Goal: Task Accomplishment & Management: Use online tool/utility

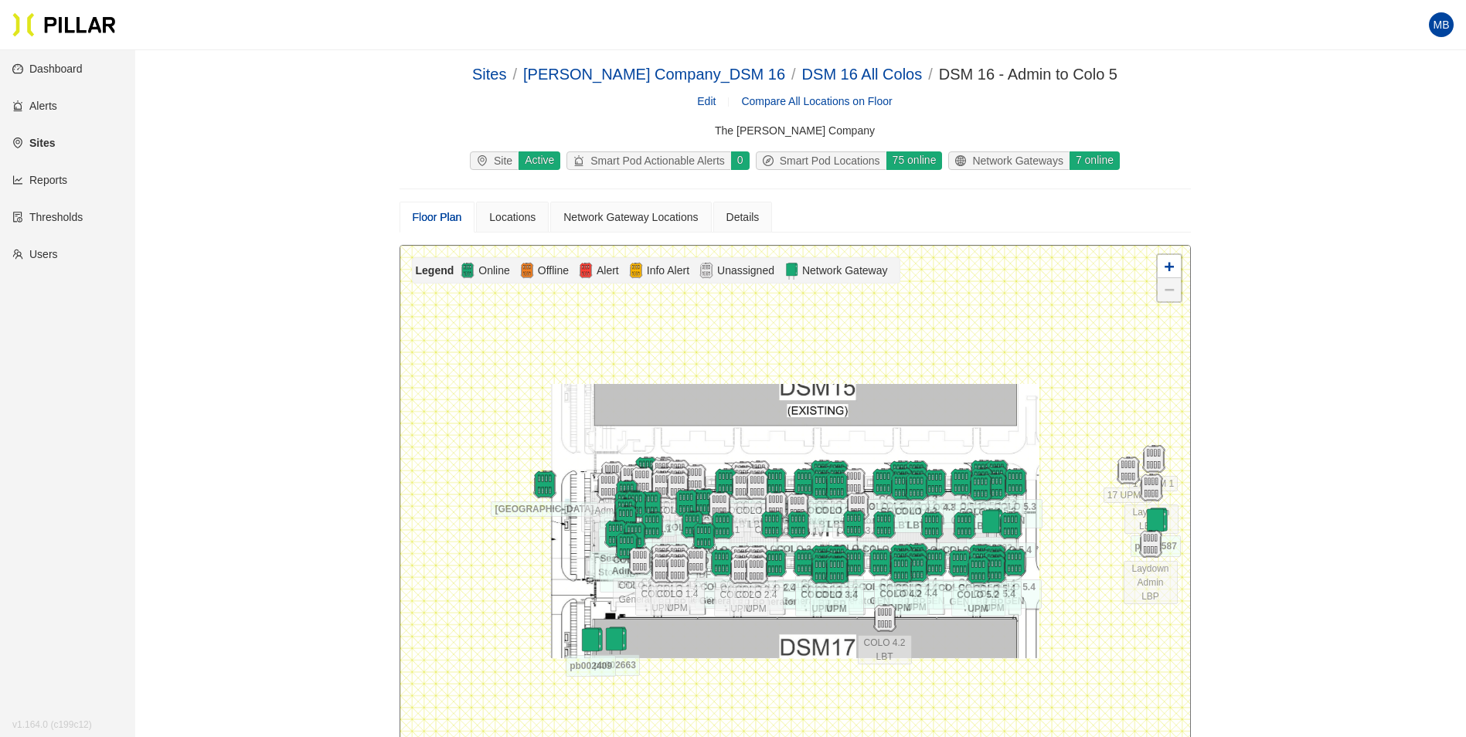
scroll to position [127, 0]
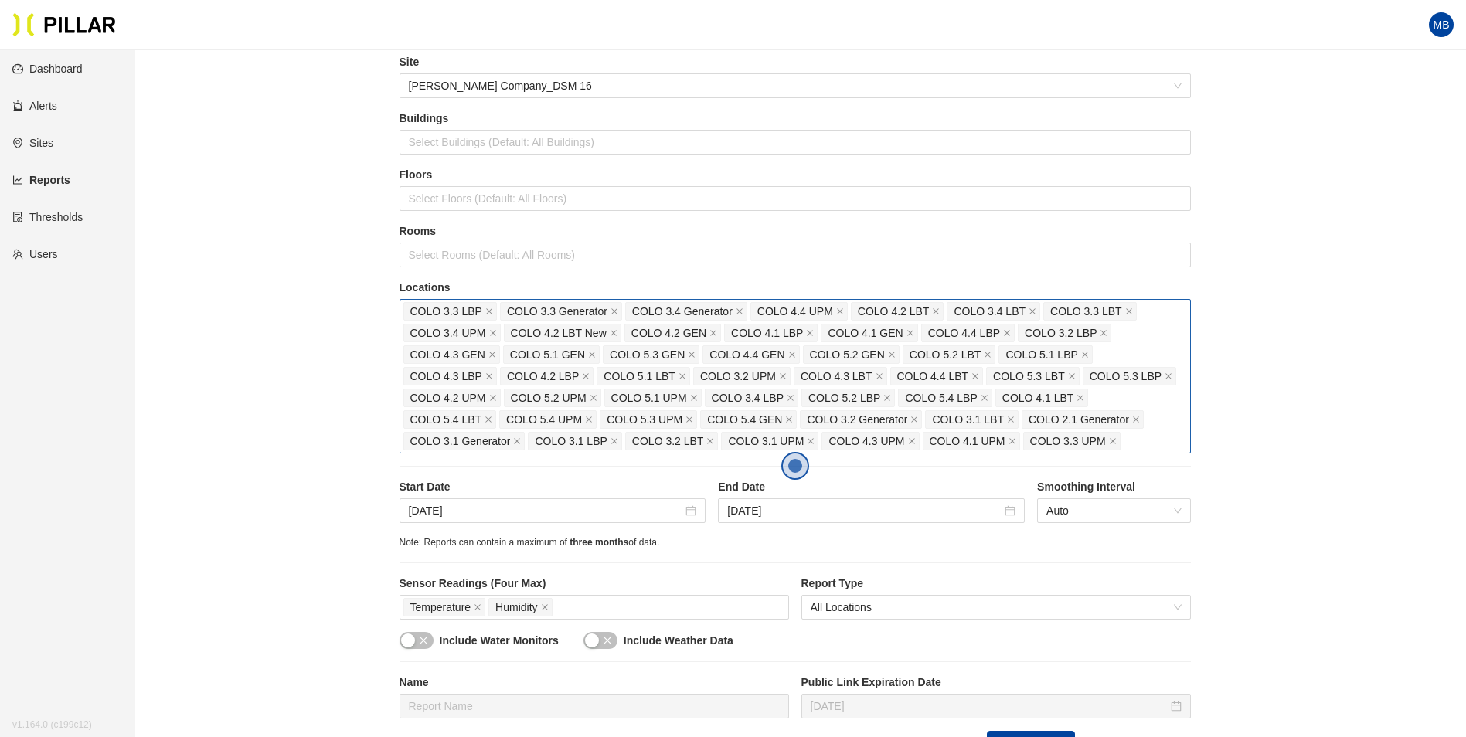
scroll to position [232, 0]
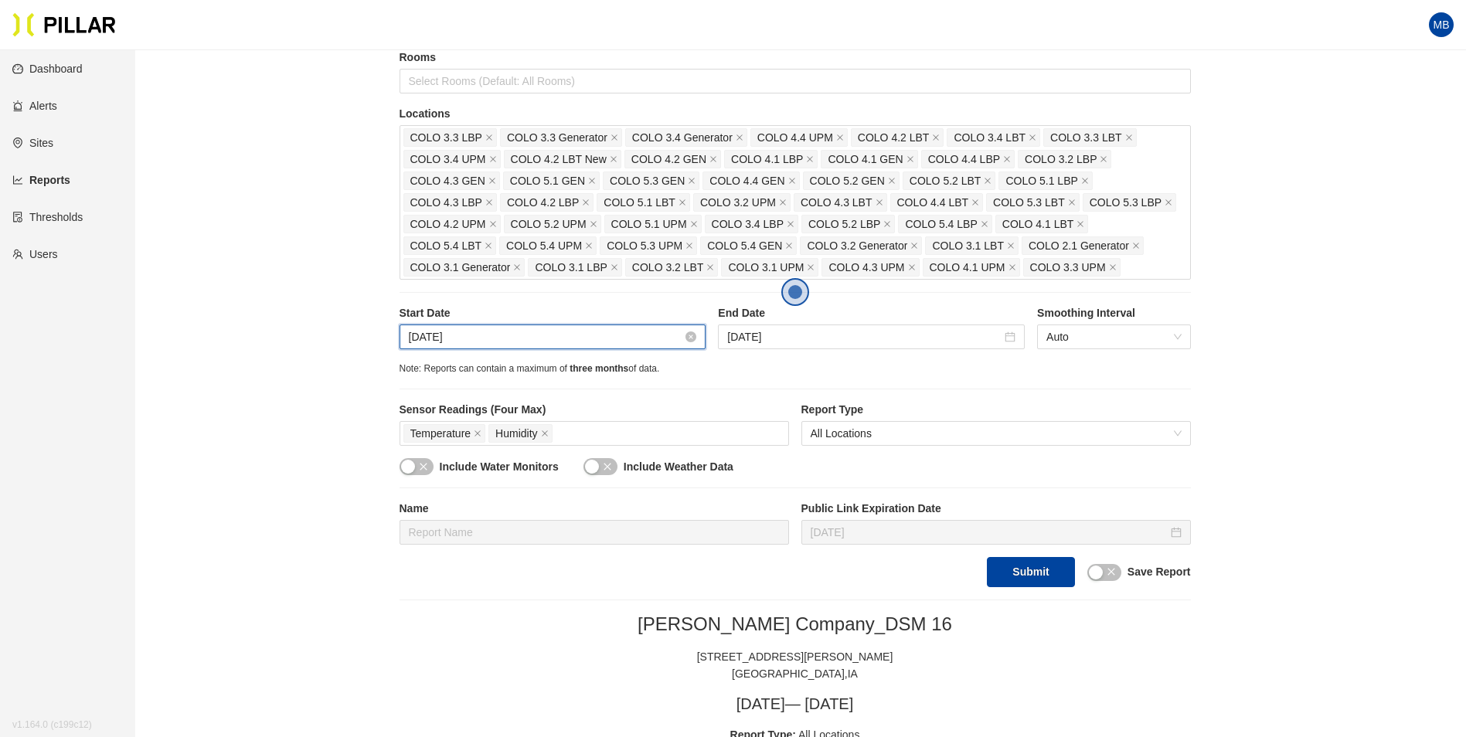
click at [566, 345] on input "Sep 25, 2025" at bounding box center [546, 336] width 274 height 17
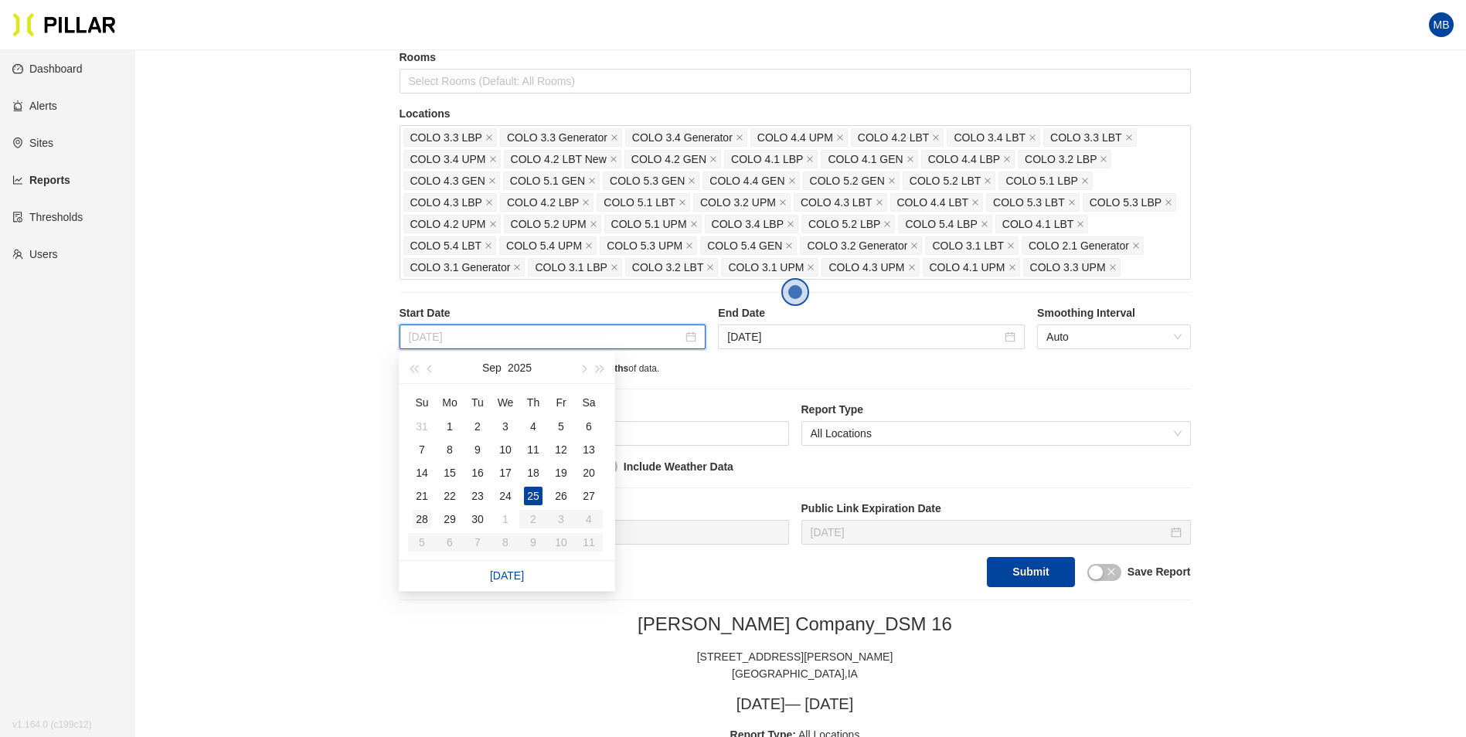
click at [420, 522] on div "28" at bounding box center [422, 519] width 19 height 19
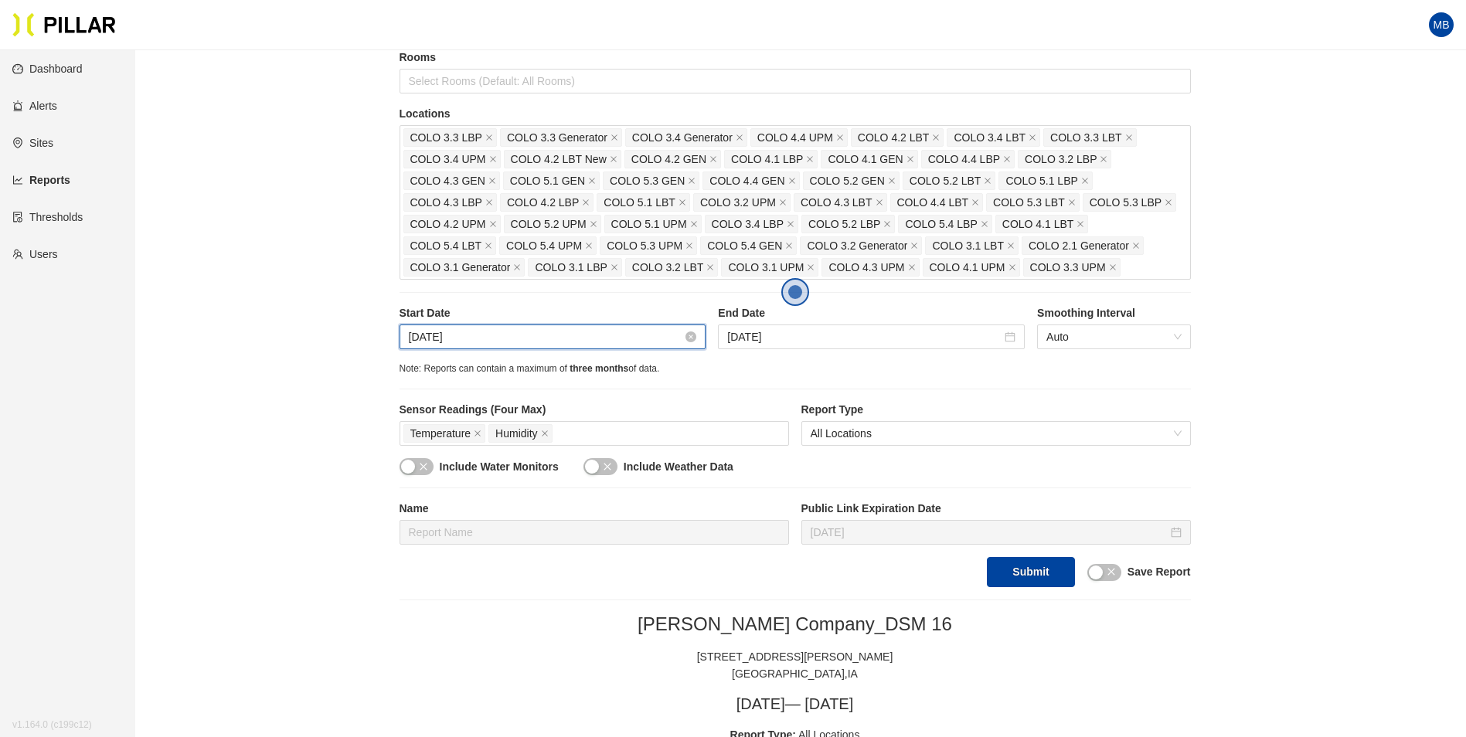
click at [489, 340] on input "Sep 28, 2025" at bounding box center [546, 336] width 274 height 17
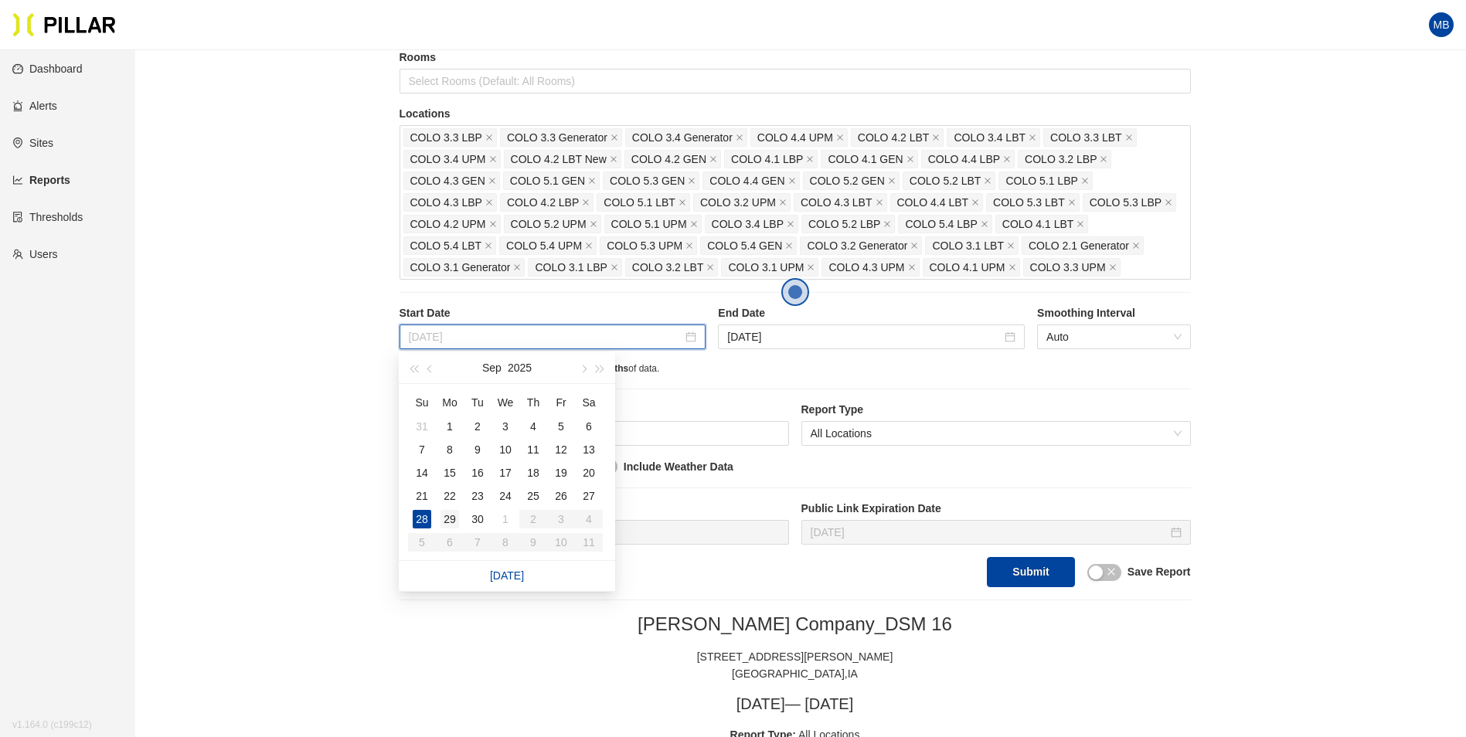
type input "Sep 29, 2025"
click at [454, 518] on div "29" at bounding box center [449, 519] width 19 height 19
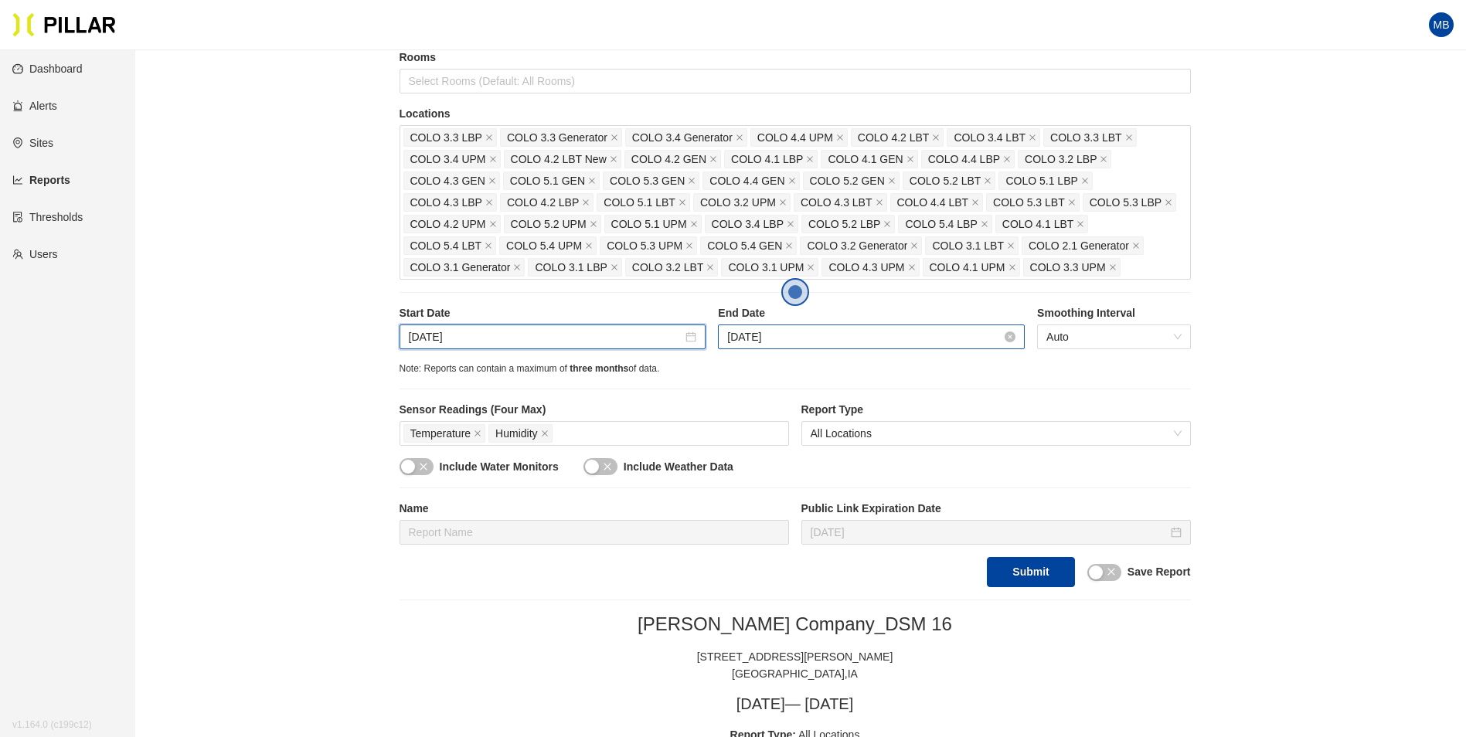
click at [824, 338] on input "Sep 30, 2025" at bounding box center [864, 336] width 274 height 17
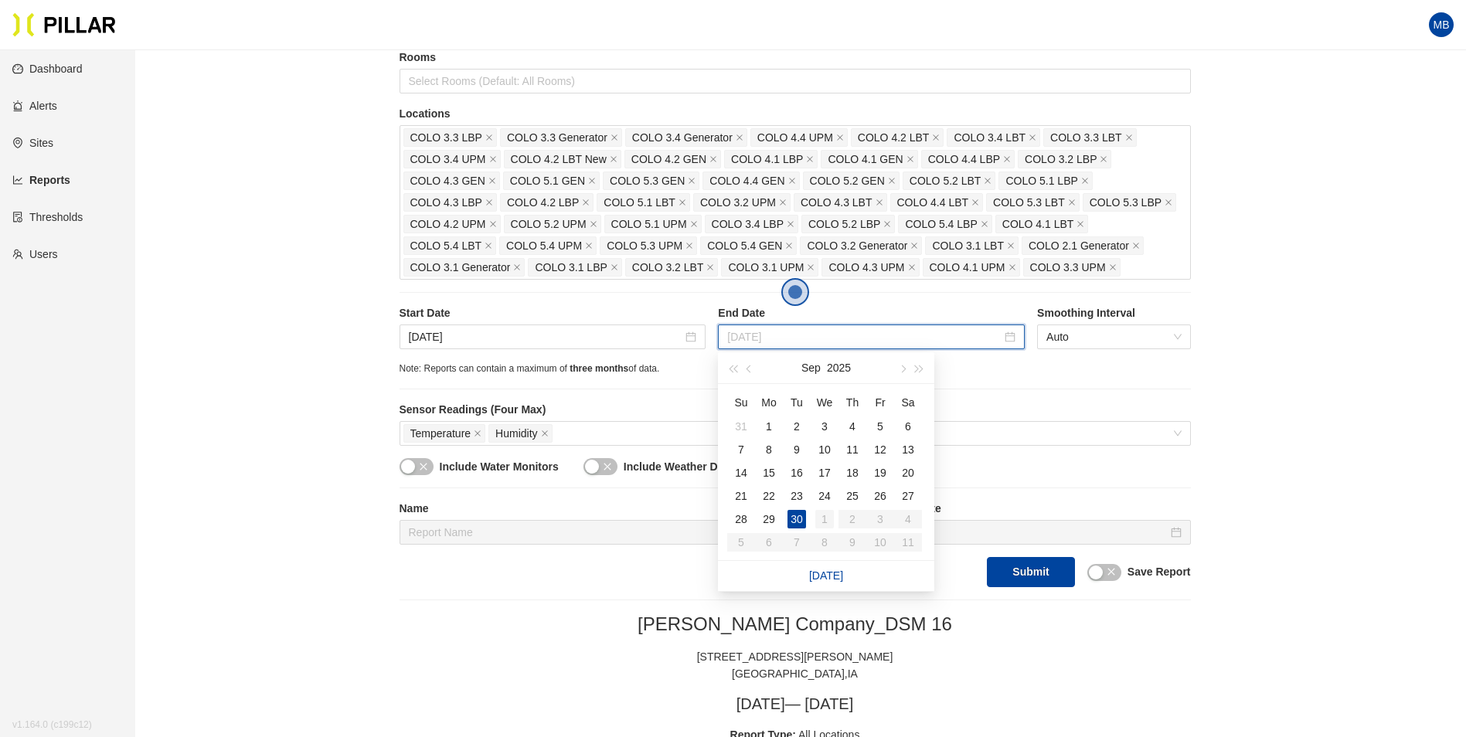
type input "Oct 1, 2025"
click at [832, 522] on div "1" at bounding box center [824, 519] width 19 height 19
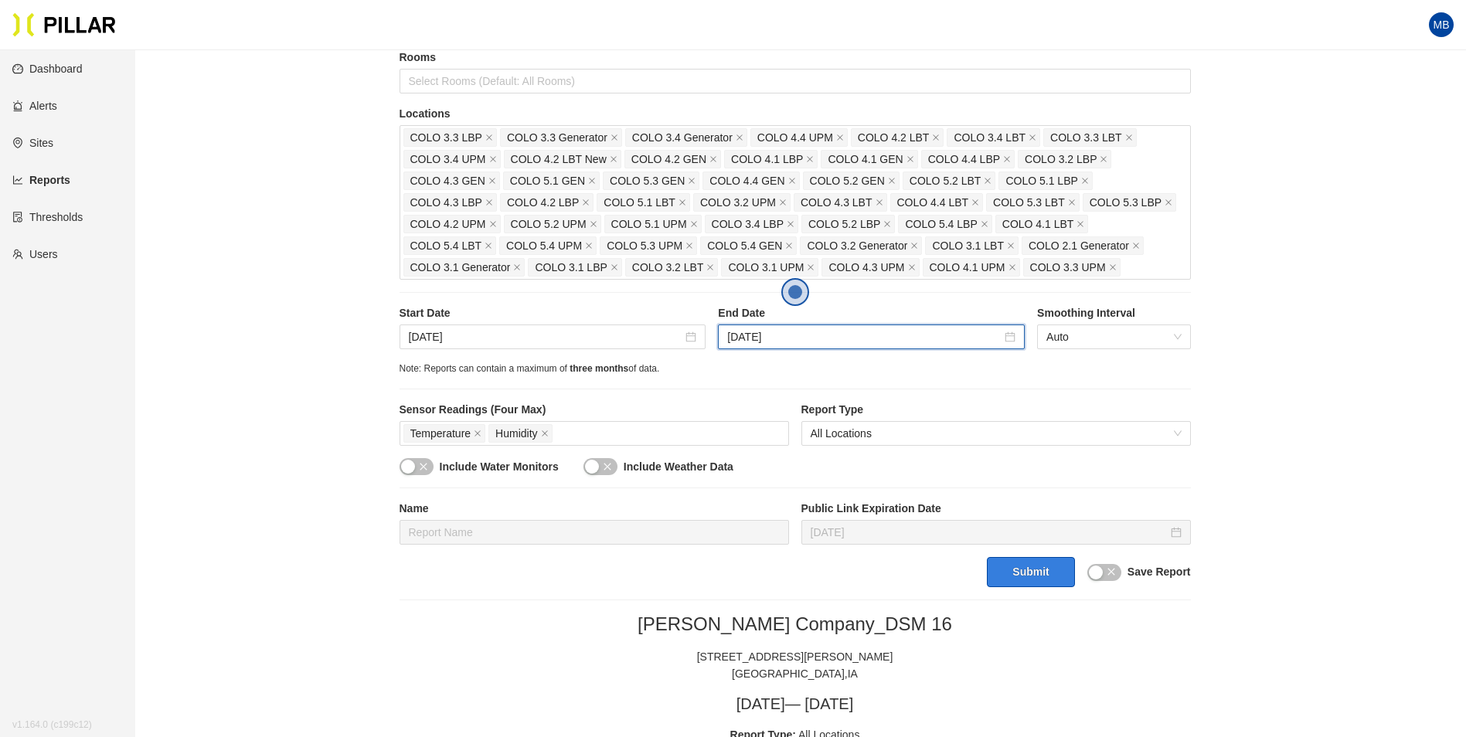
click at [1036, 586] on button "Submit" at bounding box center [1030, 572] width 87 height 30
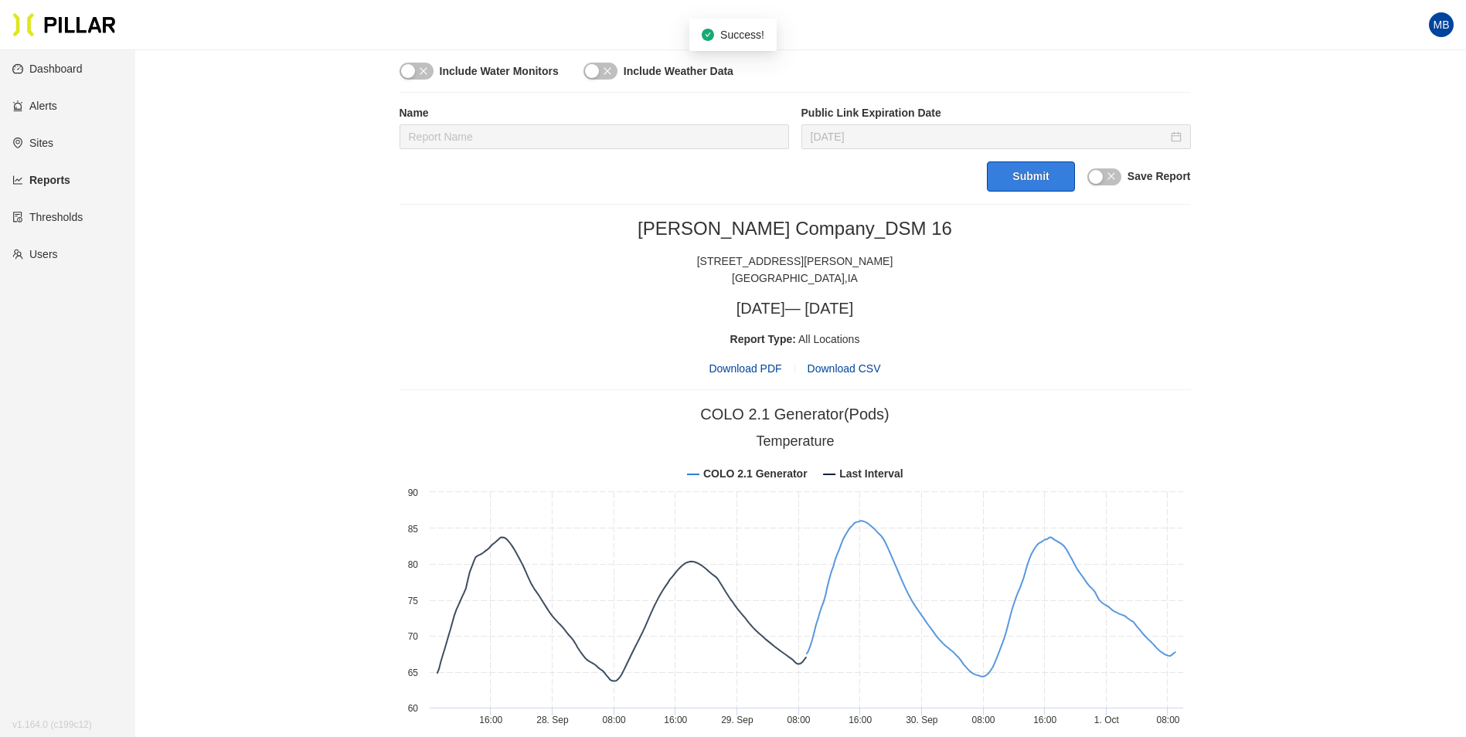
scroll to position [637, 0]
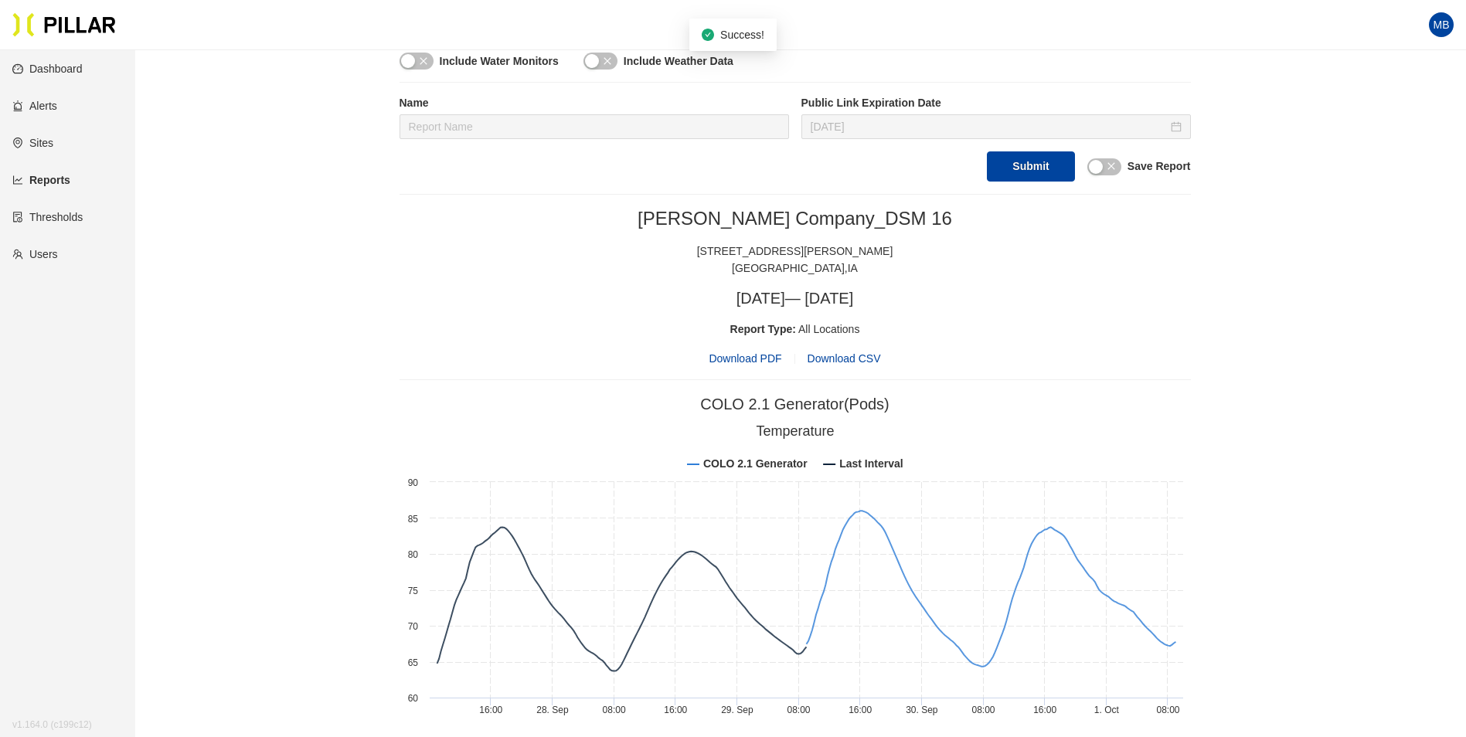
click at [747, 360] on span "Download PDF" at bounding box center [744, 358] width 73 height 17
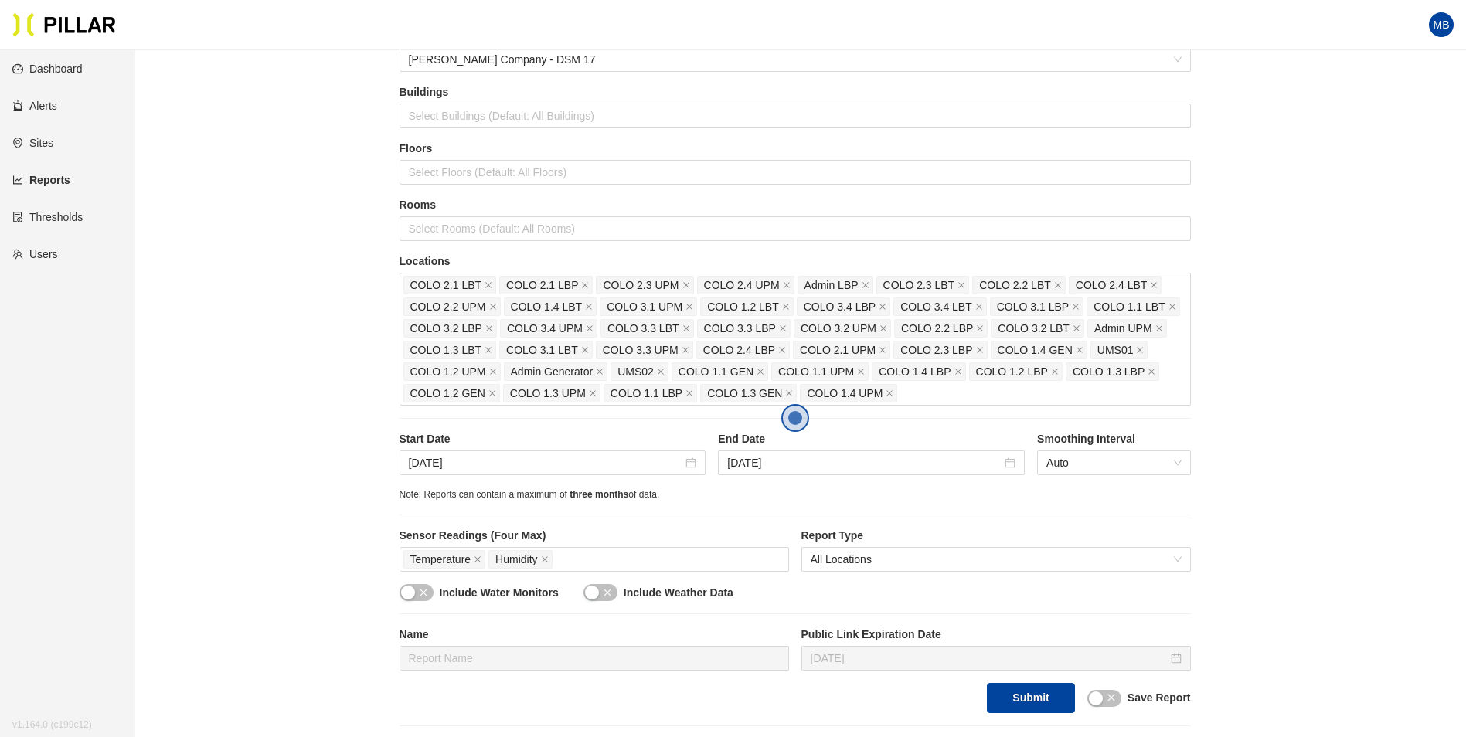
scroll to position [77, 0]
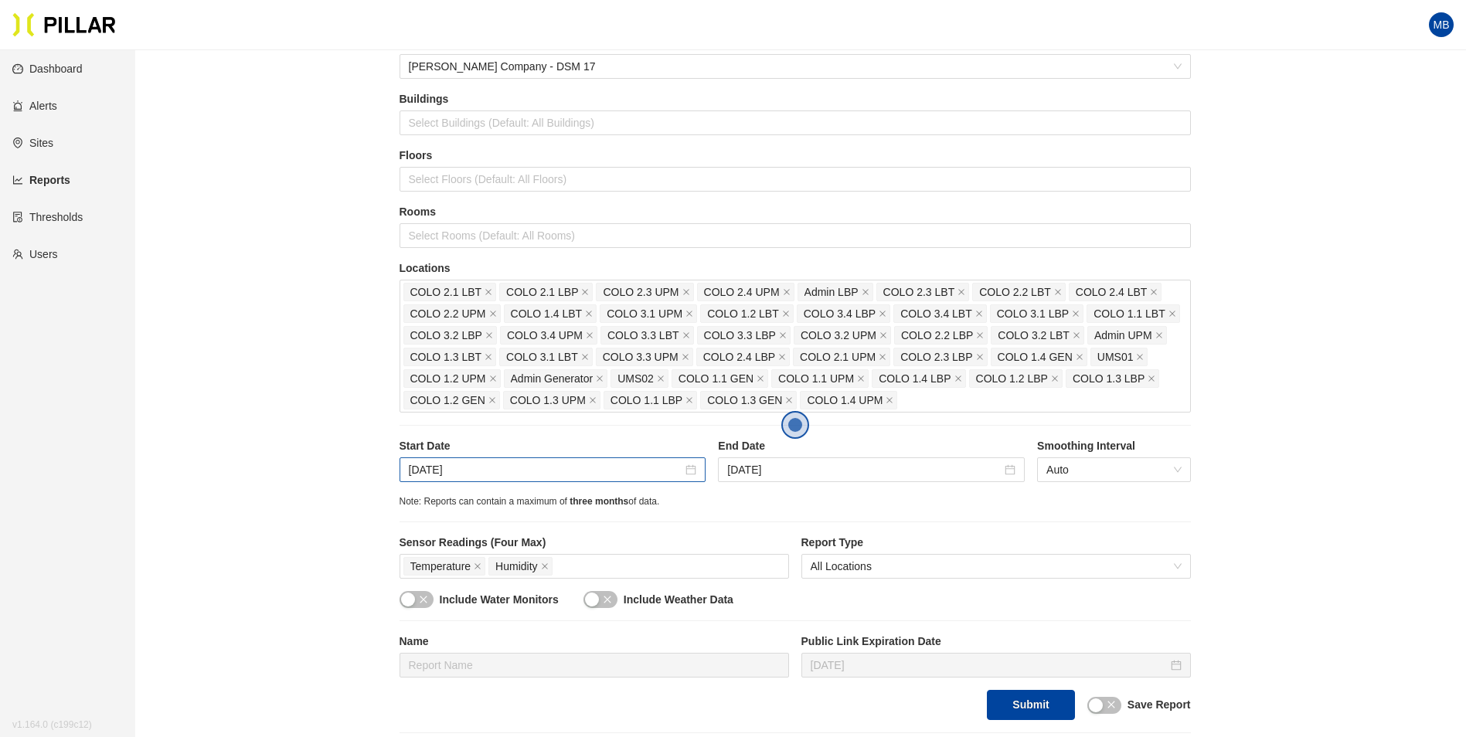
click at [474, 482] on div "Sep 25, 2025" at bounding box center [552, 469] width 307 height 25
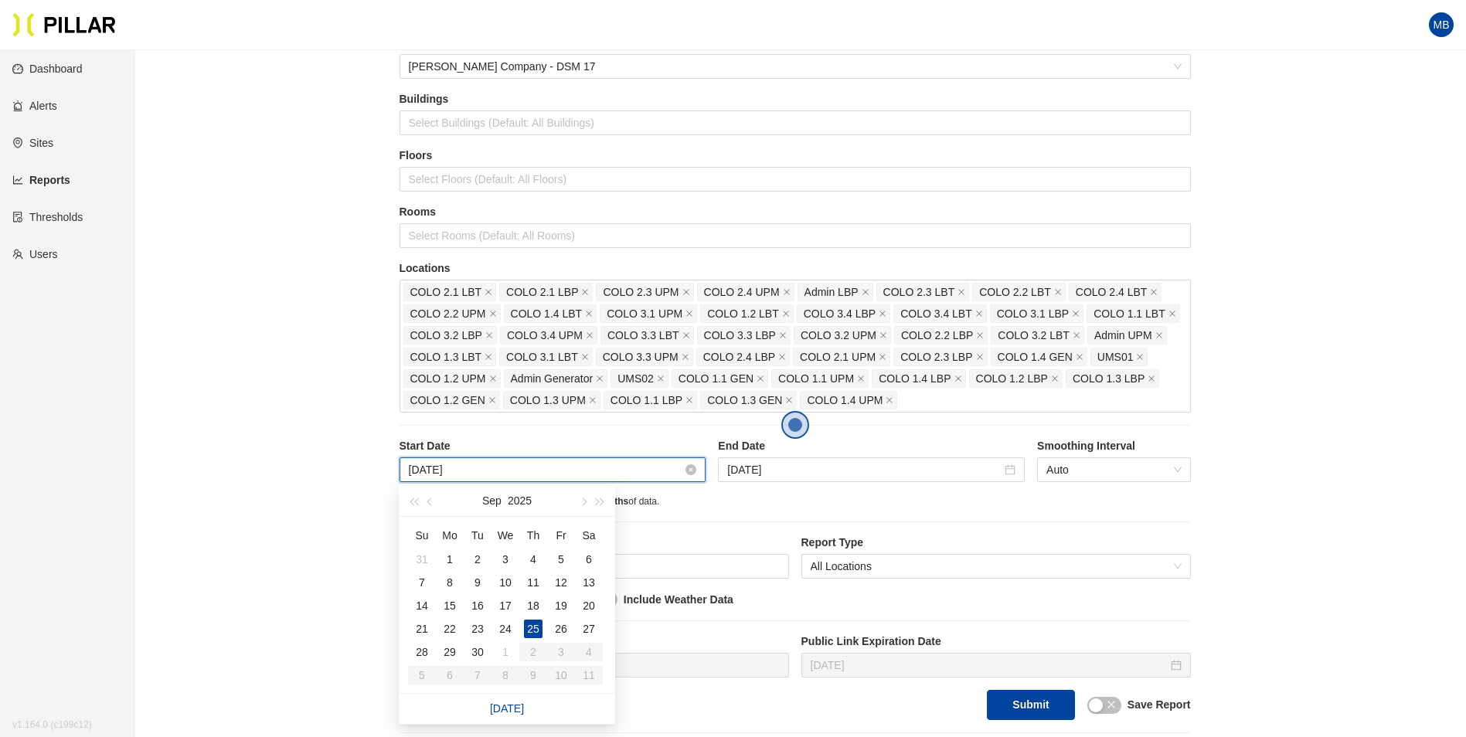
click at [482, 474] on input "Sep 25, 2025" at bounding box center [546, 469] width 274 height 17
type input "Sep 29, 2025"
click at [451, 658] on div "29" at bounding box center [449, 652] width 19 height 19
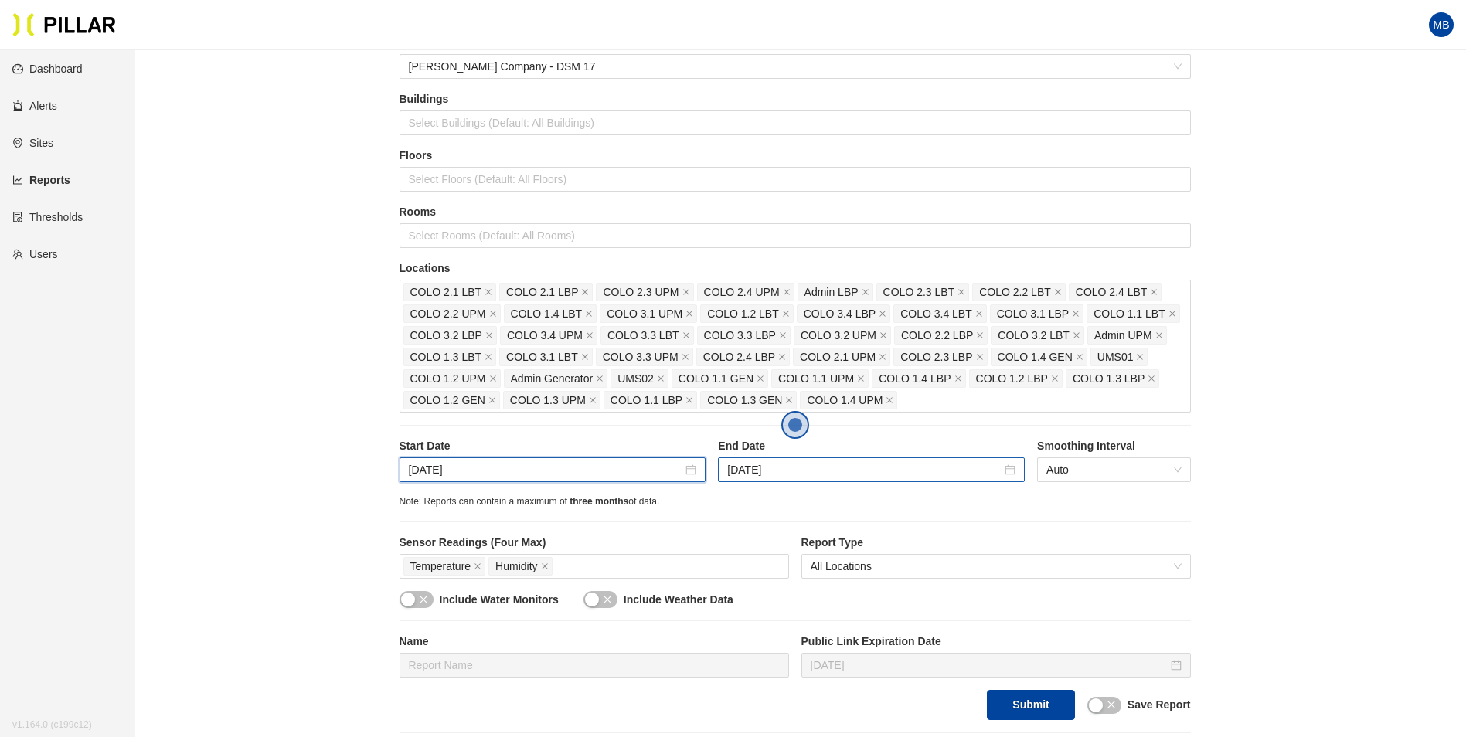
click at [879, 460] on div "Sep 30, 2025" at bounding box center [871, 469] width 307 height 25
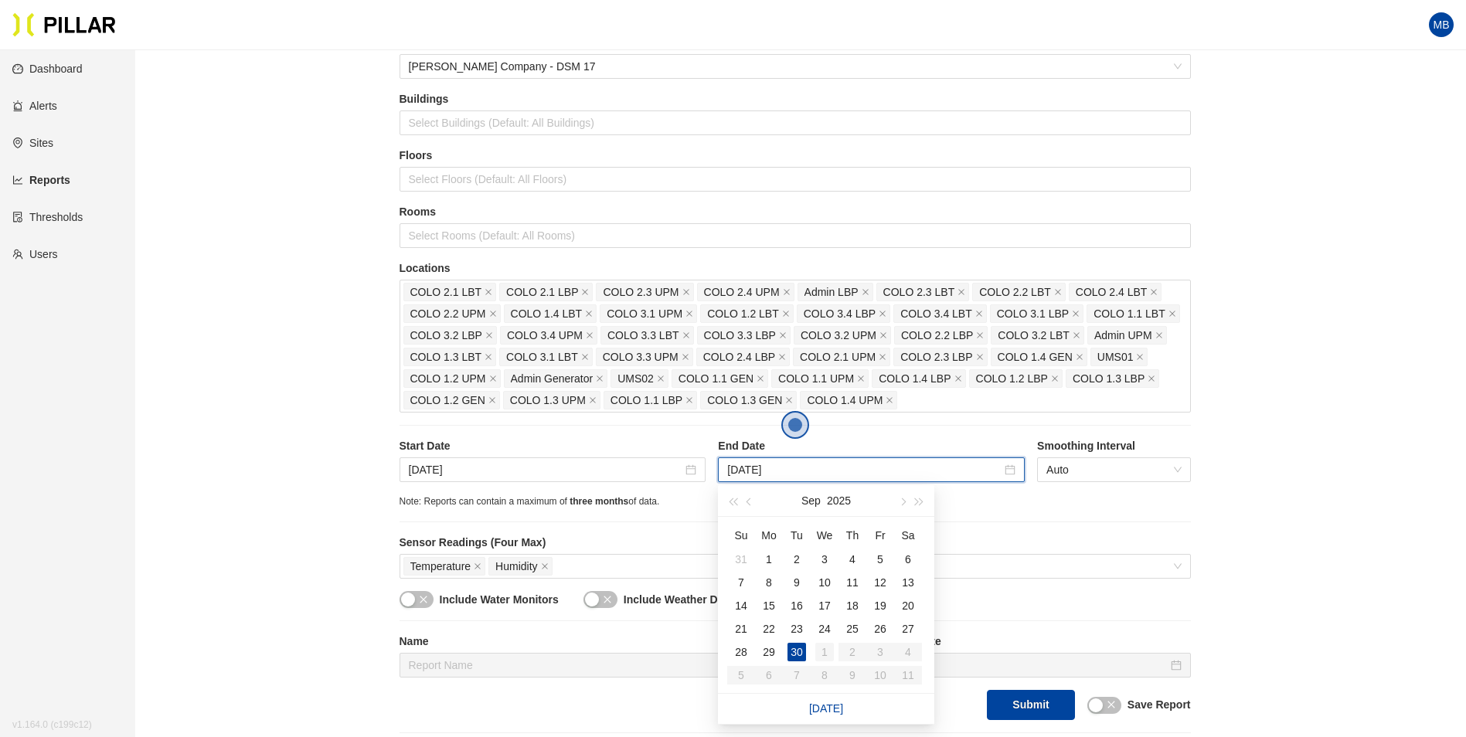
type input "Oct 1, 2025"
click at [826, 651] on div "1" at bounding box center [824, 652] width 19 height 19
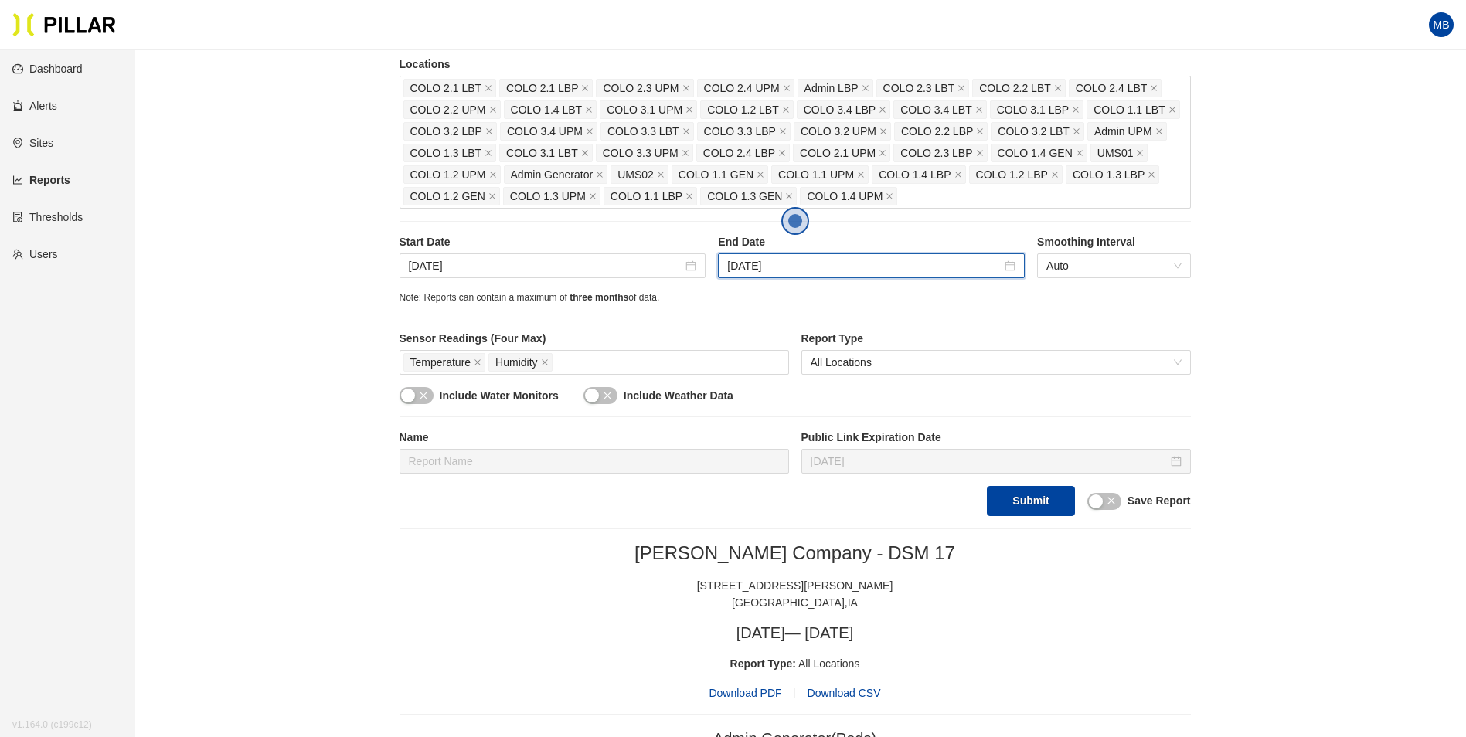
scroll to position [309, 0]
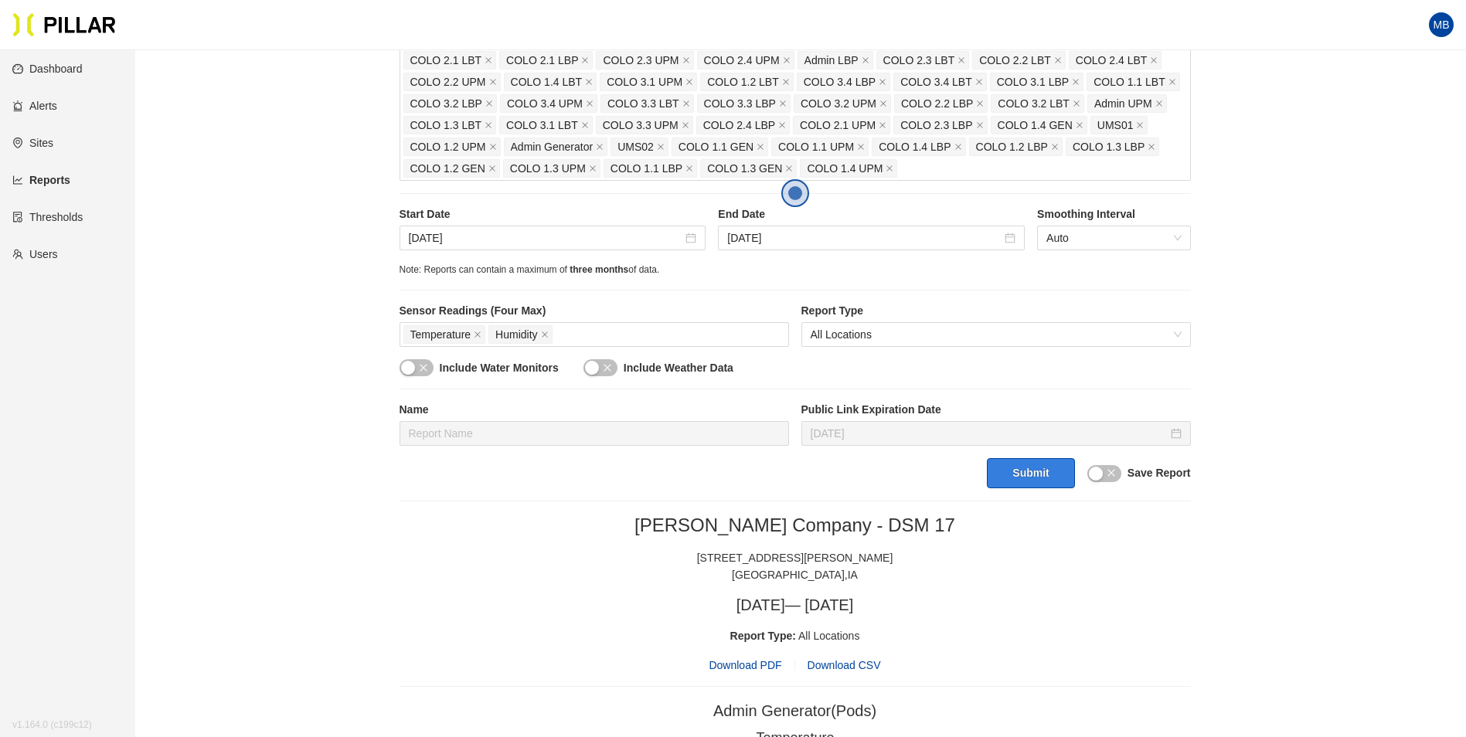
click at [1028, 484] on button "Submit" at bounding box center [1030, 473] width 87 height 30
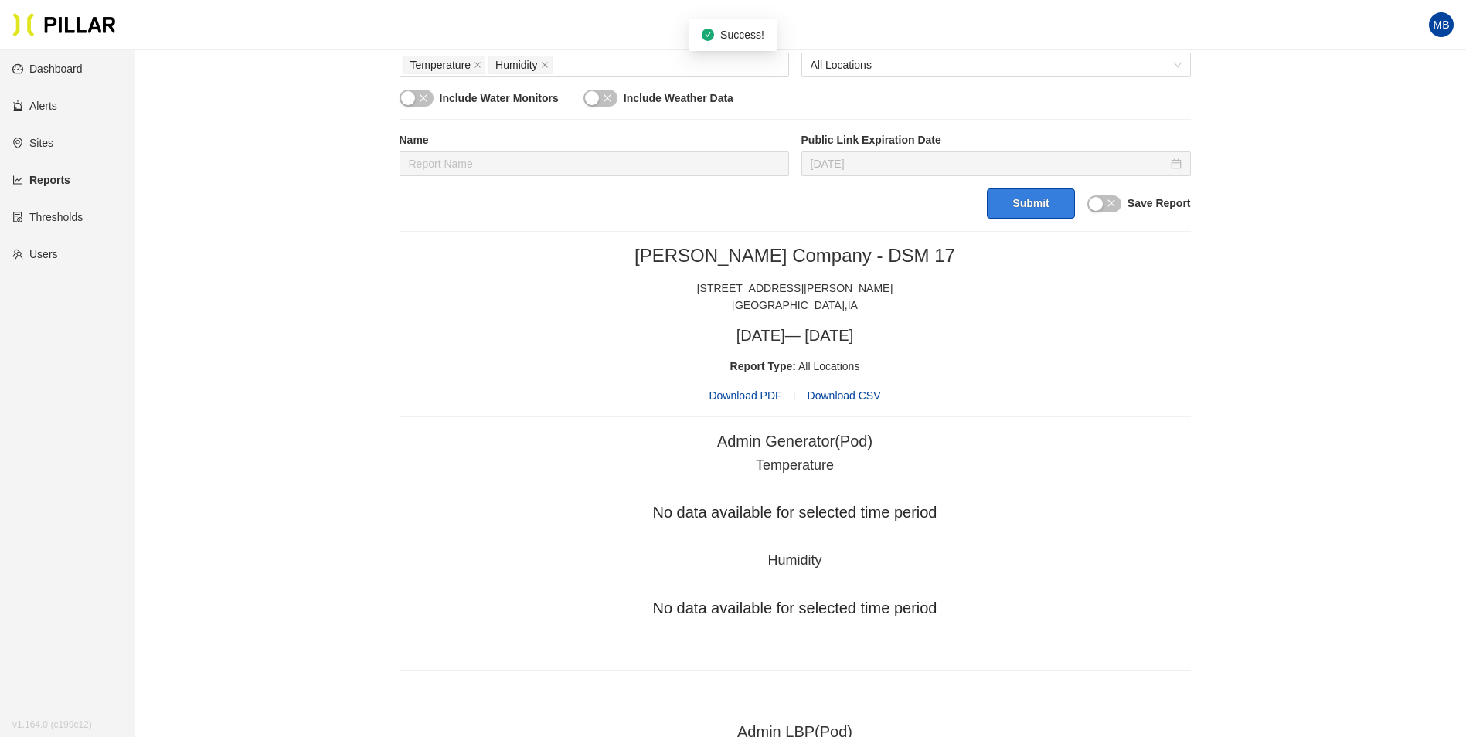
scroll to position [618, 0]
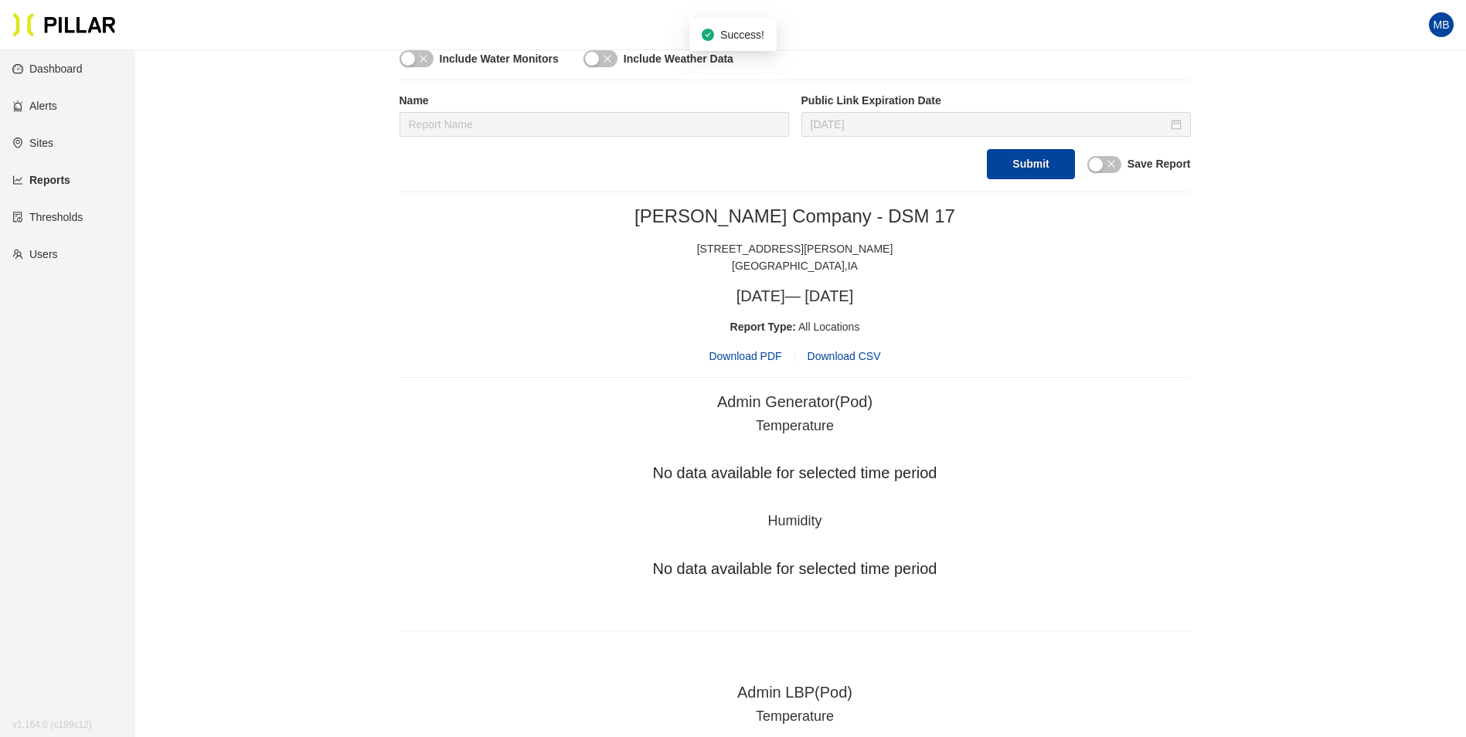
click at [758, 355] on span "Download PDF" at bounding box center [744, 356] width 73 height 17
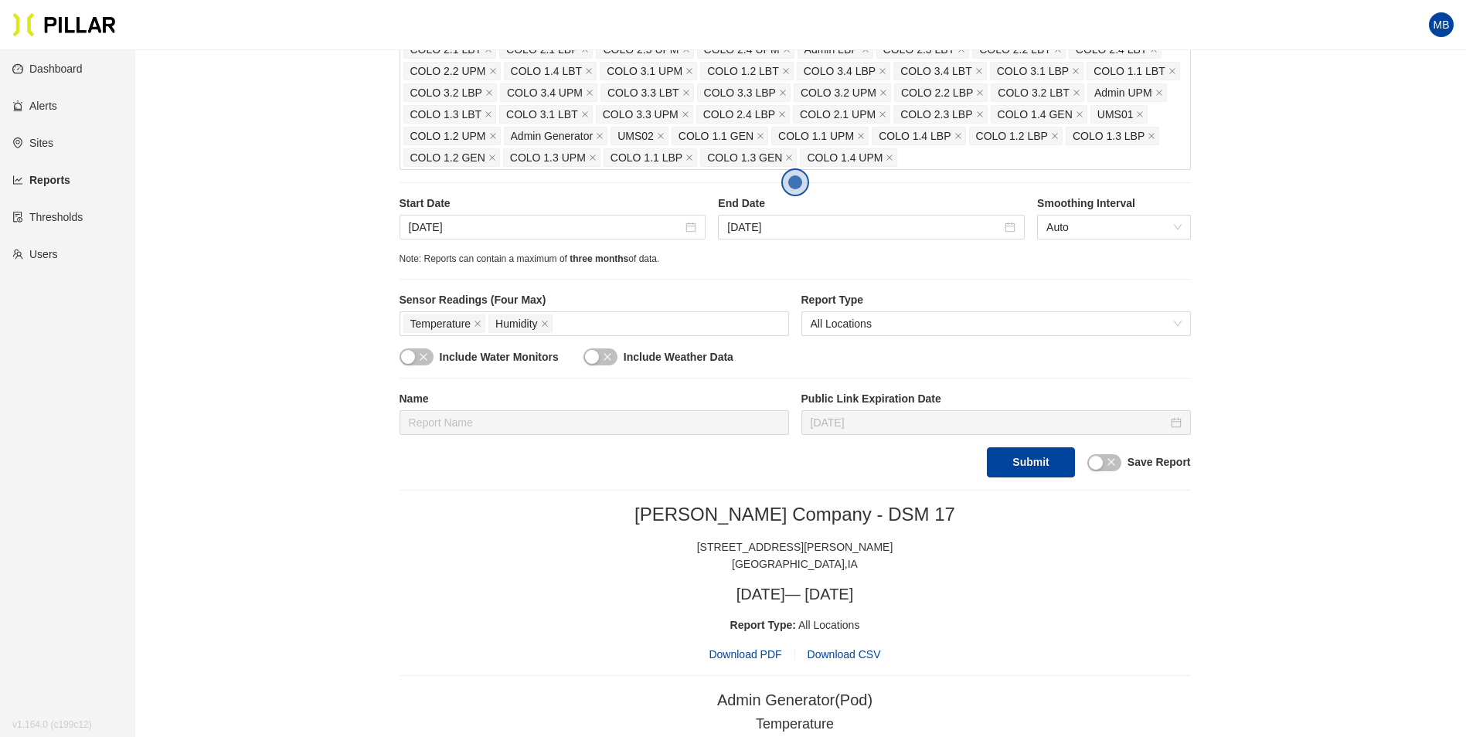
scroll to position [0, 0]
